Goal: Task Accomplishment & Management: Use online tool/utility

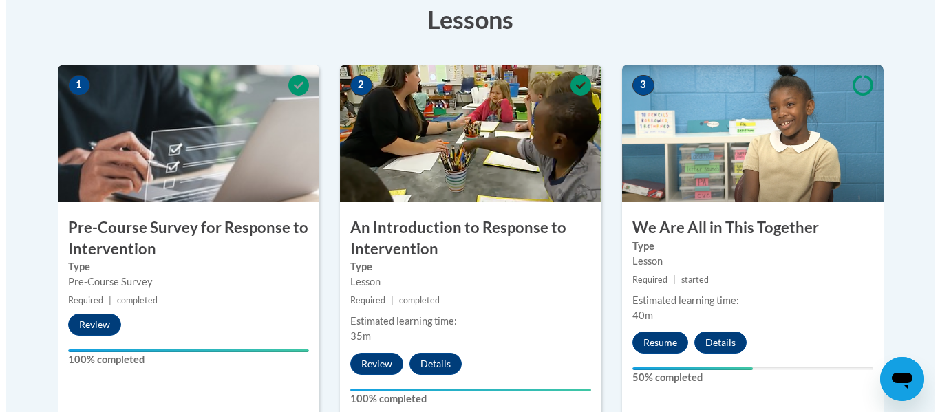
scroll to position [482, 0]
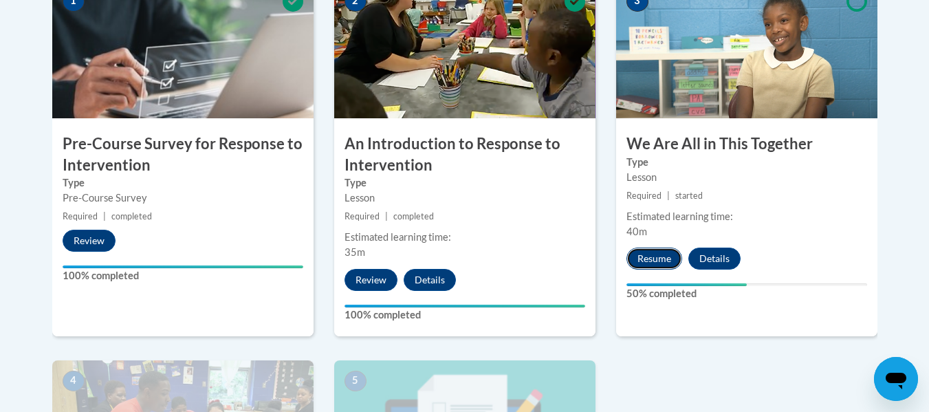
click at [656, 255] on button "Resume" at bounding box center [655, 259] width 56 height 22
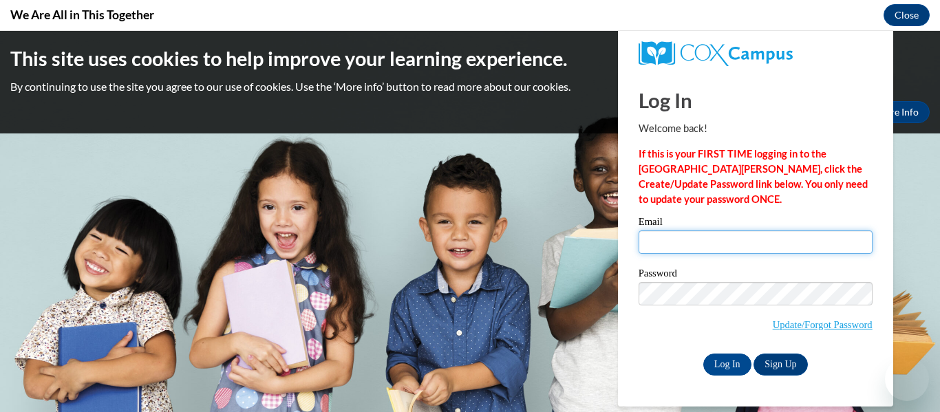
click at [663, 244] on input "Email" at bounding box center [755, 241] width 234 height 23
type input "[EMAIL_ADDRESS][DOMAIN_NAME]"
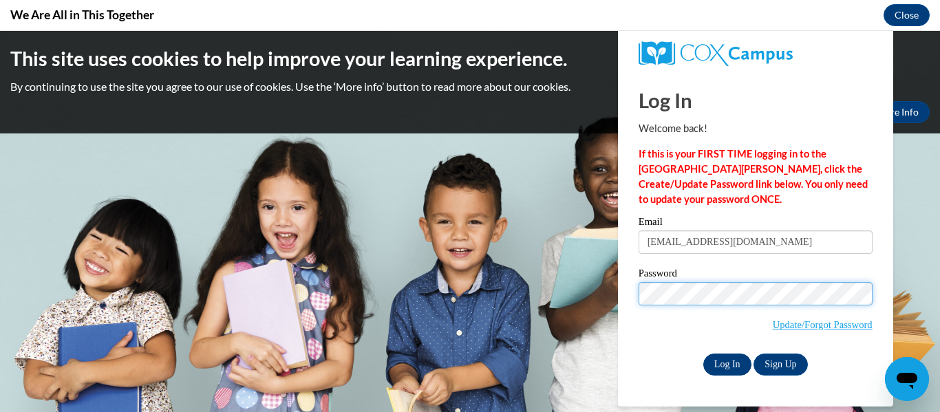
click at [703, 354] on input "Log In" at bounding box center [727, 365] width 48 height 22
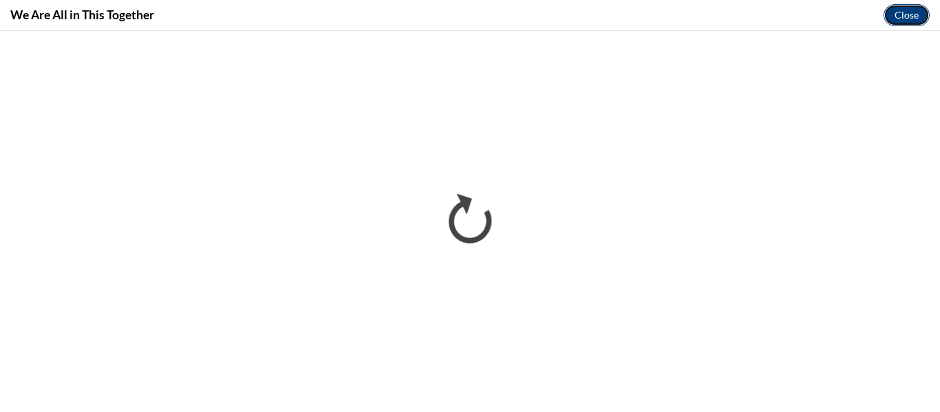
click at [910, 11] on button "Close" at bounding box center [906, 15] width 46 height 22
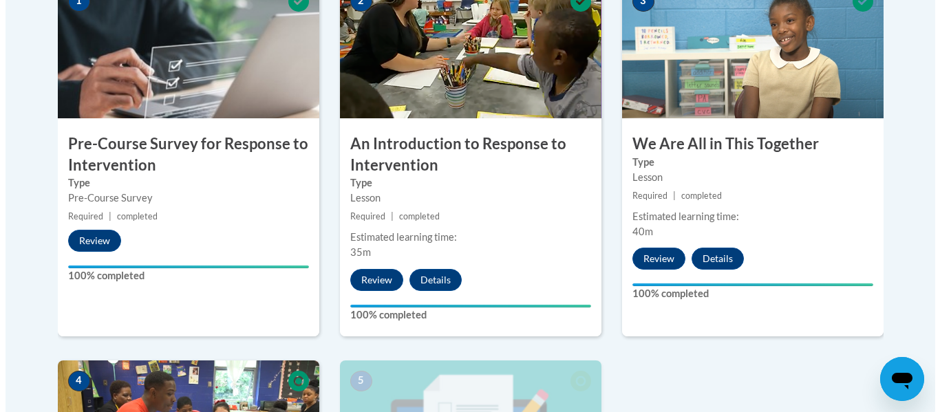
scroll to position [757, 0]
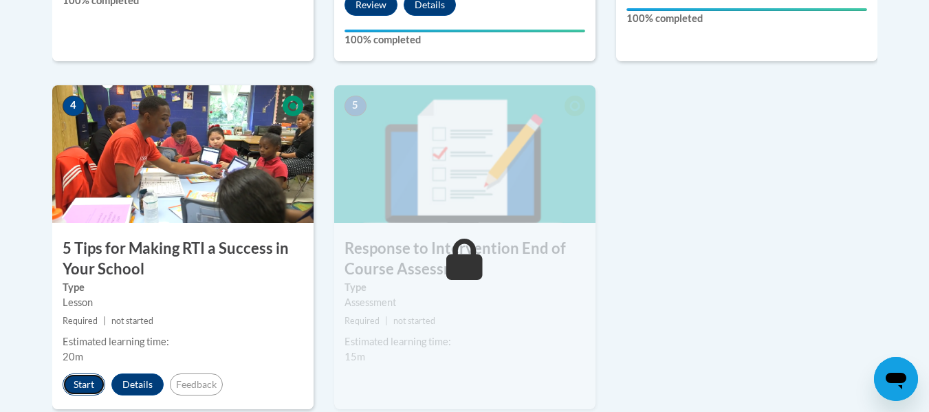
click at [85, 386] on button "Start" at bounding box center [84, 385] width 43 height 22
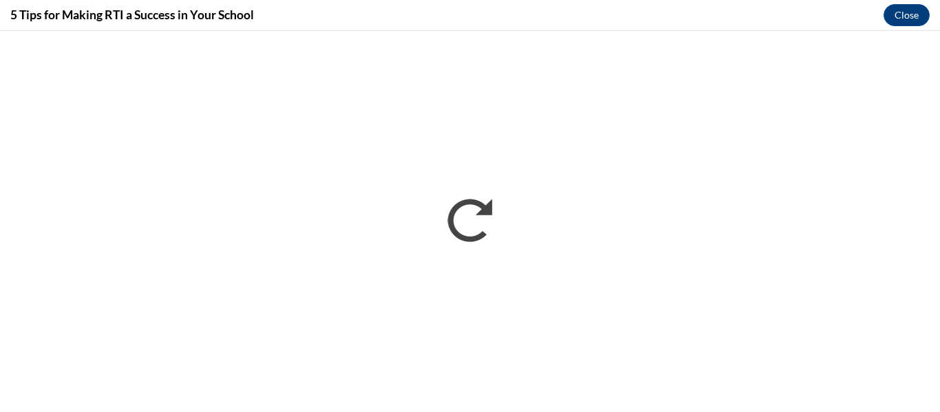
scroll to position [0, 0]
